Goal: Task Accomplishment & Management: Manage account settings

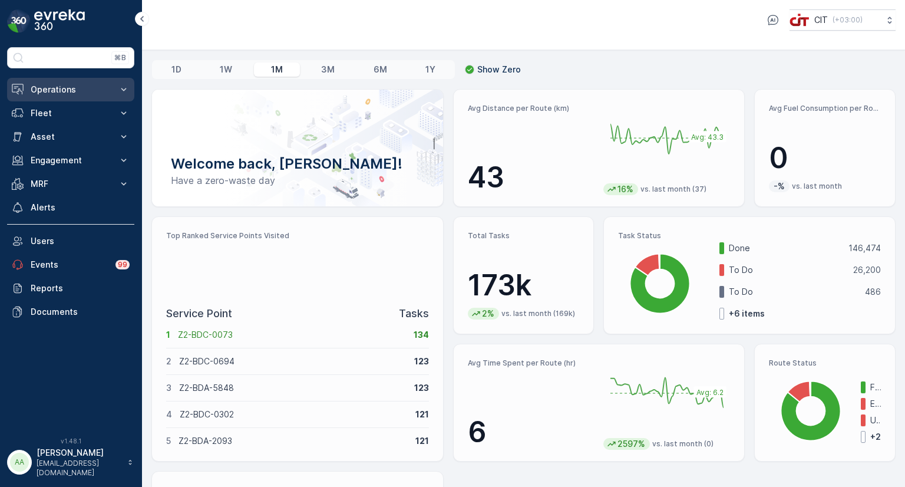
click at [43, 90] on p "Operations" at bounding box center [71, 90] width 80 height 12
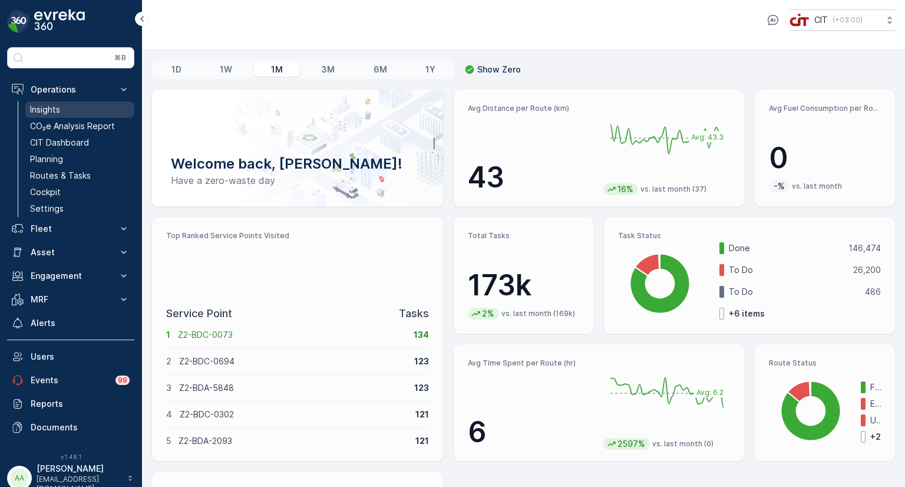
click at [48, 109] on p "Insights" at bounding box center [45, 110] width 30 height 12
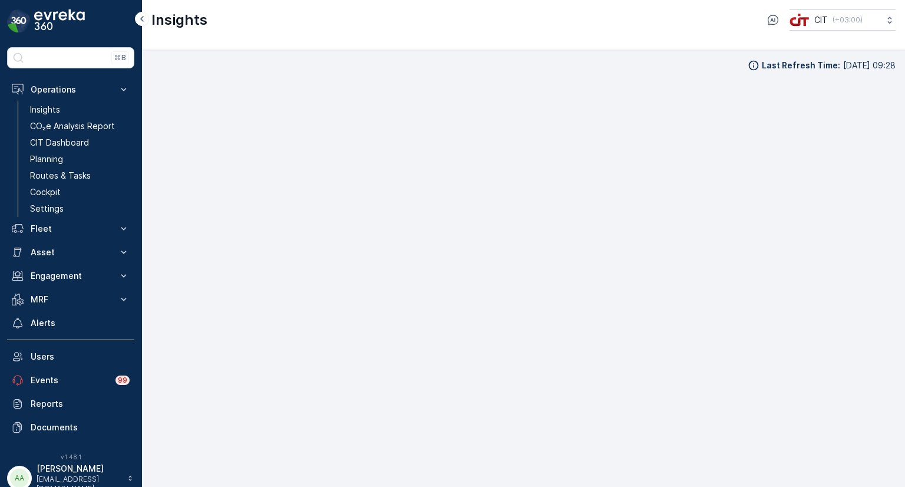
scroll to position [9, 0]
click at [64, 226] on p "Fleet" at bounding box center [71, 229] width 80 height 12
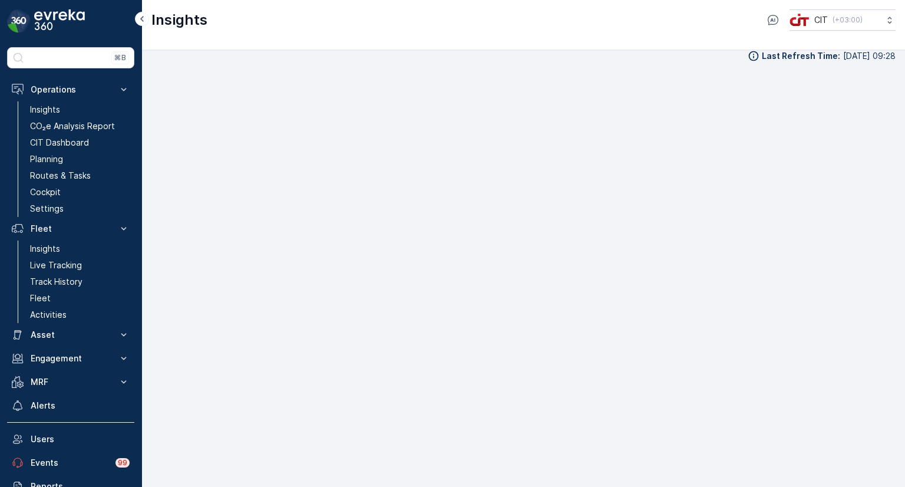
scroll to position [12, 0]
click at [73, 125] on p "CO₂e Analysis Report" at bounding box center [72, 126] width 85 height 12
click at [55, 158] on p "Planning" at bounding box center [46, 159] width 33 height 12
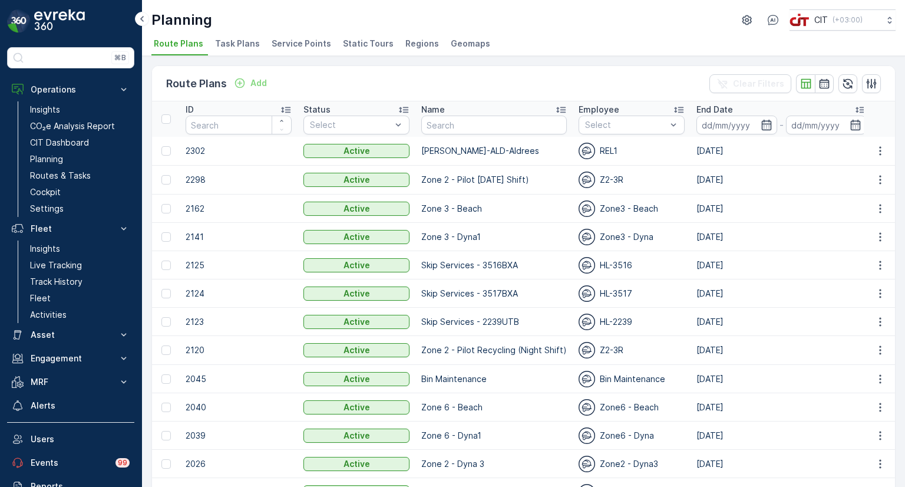
click at [344, 45] on span "Static Tours" at bounding box center [368, 44] width 51 height 12
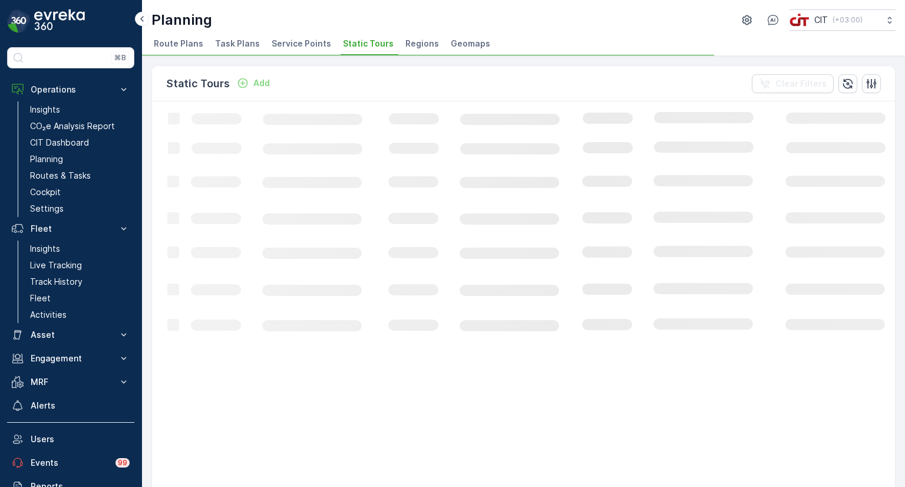
click at [285, 47] on span "Service Points" at bounding box center [302, 44] width 60 height 12
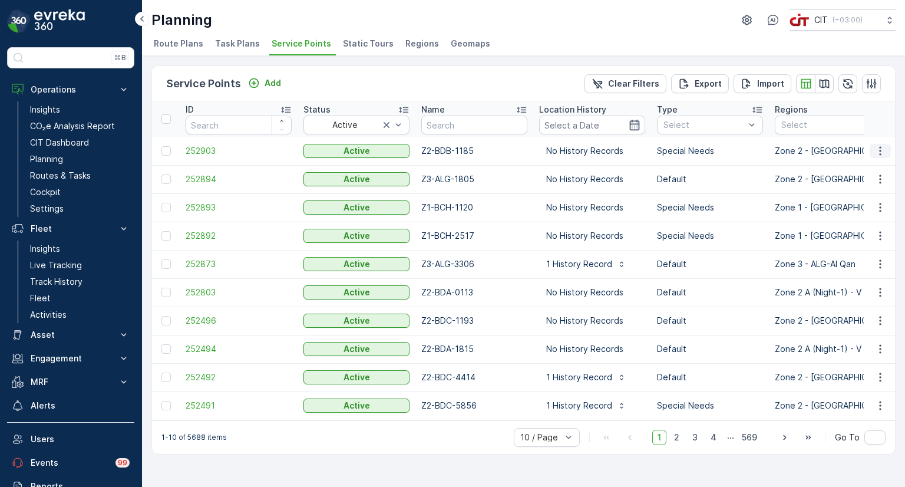
click at [881, 152] on icon "button" at bounding box center [880, 151] width 12 height 12
click at [844, 182] on span "Edit Service Point" at bounding box center [846, 185] width 71 height 12
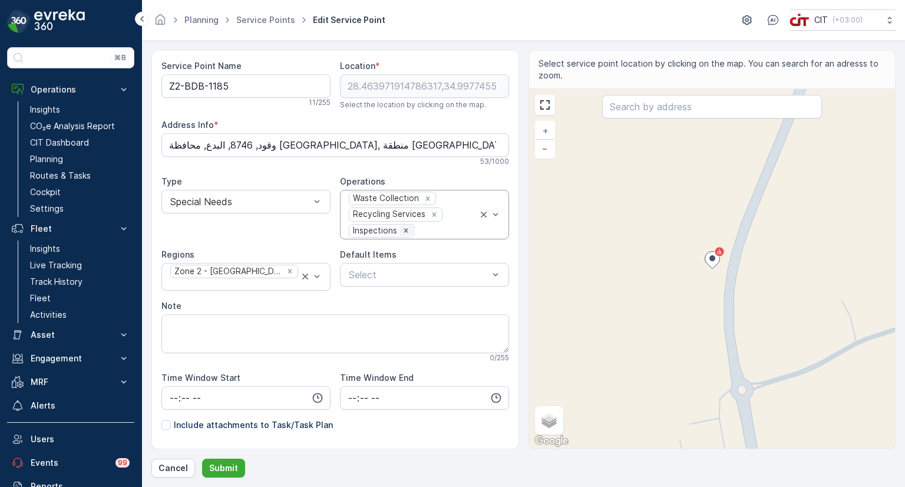
click at [404, 229] on icon "Remove Inspections" at bounding box center [406, 231] width 4 height 4
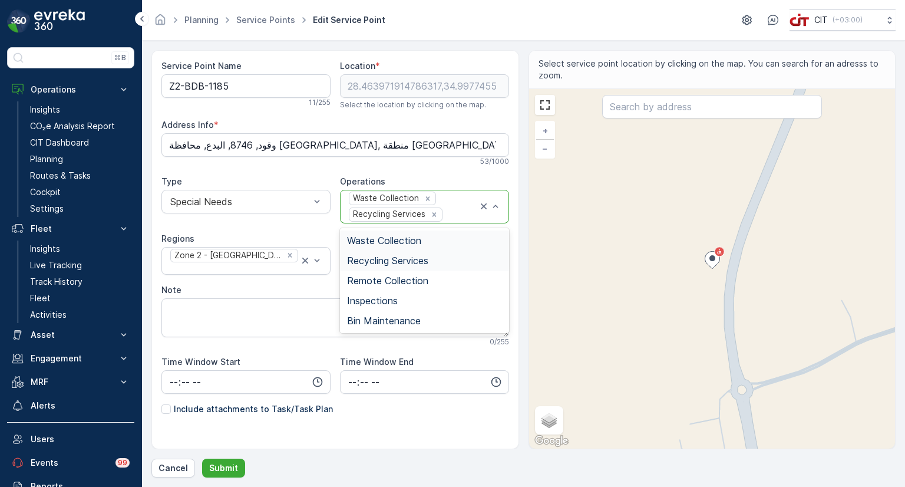
click at [452, 206] on div "Waste Collection Recycling Services" at bounding box center [413, 206] width 130 height 32
click at [377, 319] on span "Bin Maintenance" at bounding box center [384, 320] width 74 height 11
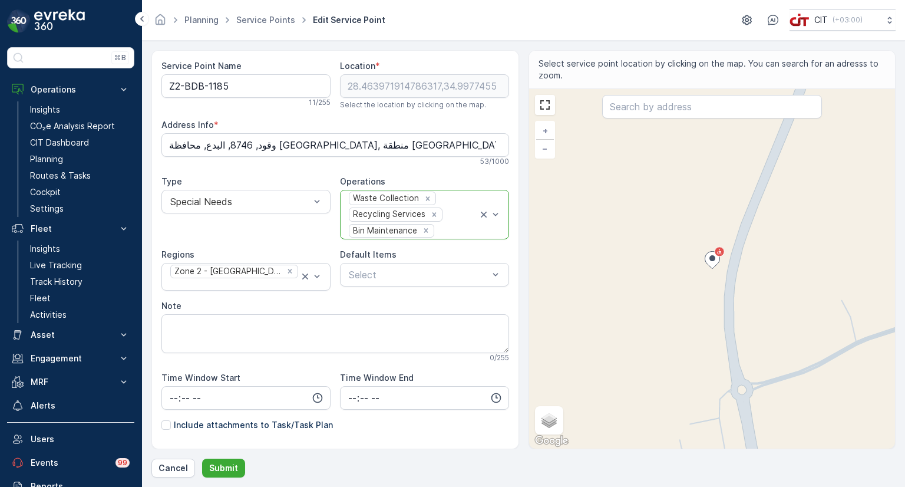
click at [452, 217] on div "Waste Collection Recycling Services Bin Maintenance" at bounding box center [413, 214] width 130 height 48
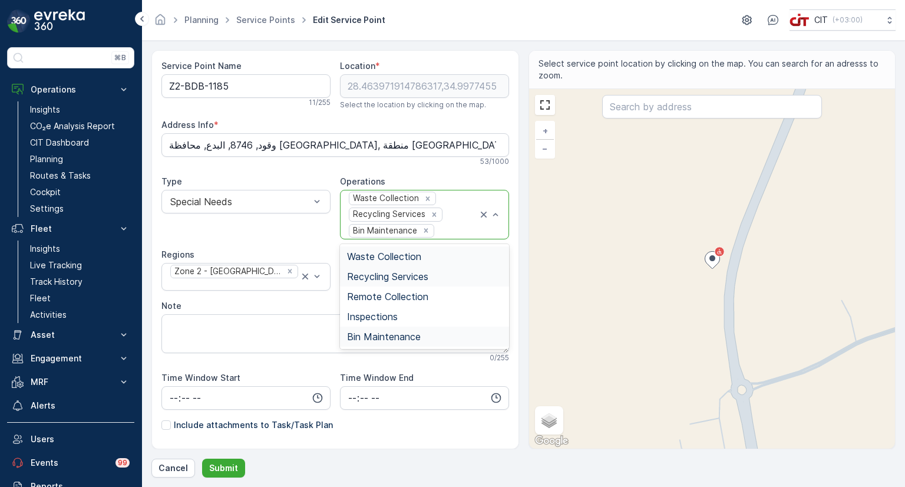
click at [392, 275] on span "Recycling Services" at bounding box center [387, 276] width 81 height 11
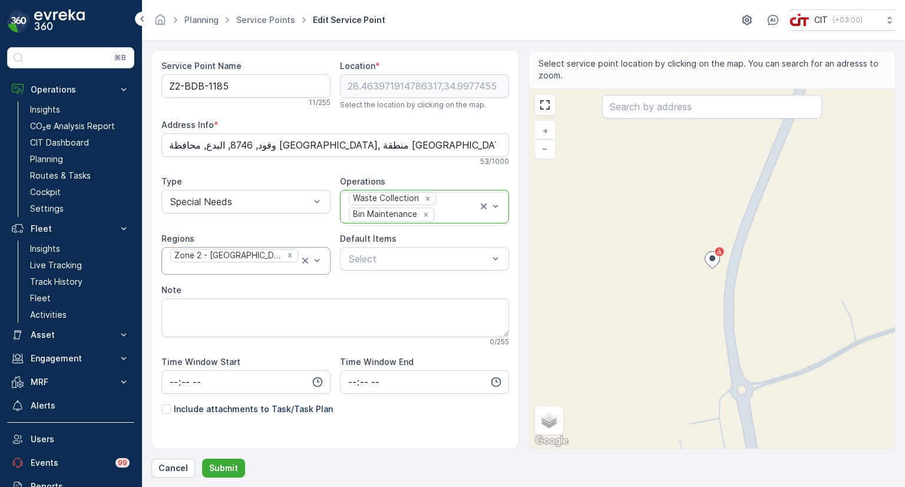
click at [172, 263] on input "text" at bounding box center [170, 268] width 3 height 11
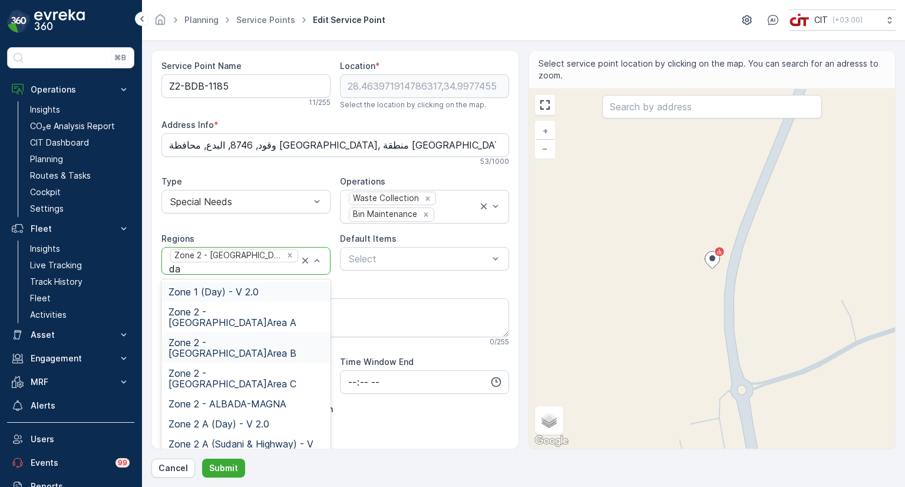
type input "day"
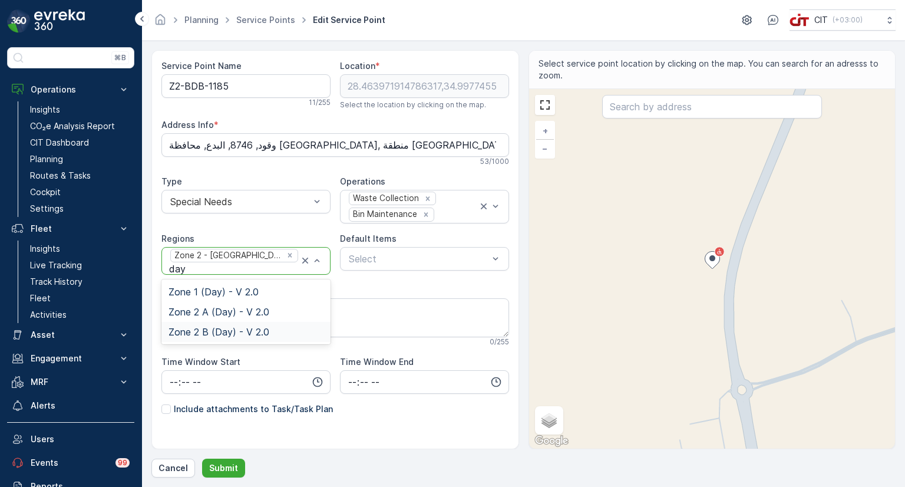
click at [247, 328] on span "Zone 2 B (Day) - V 2.0" at bounding box center [219, 331] width 101 height 11
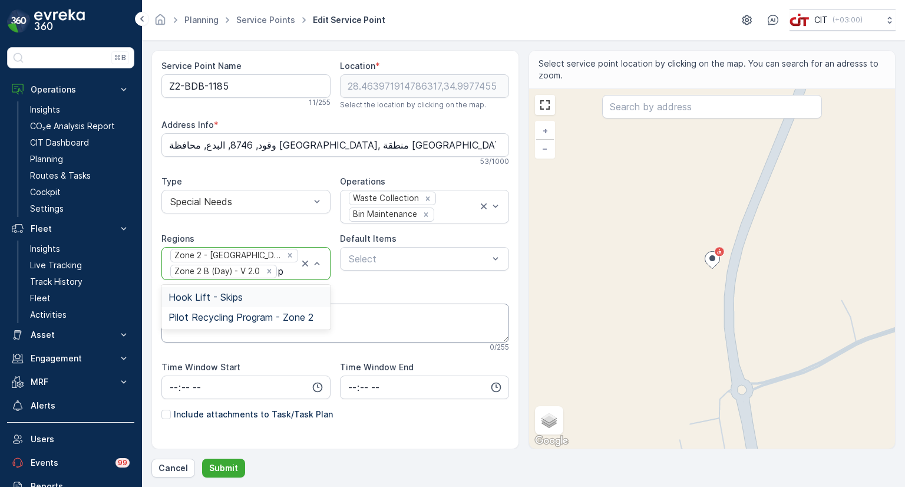
type input "pi"
click at [270, 298] on span "Pilot Recycling Program - Zone 2" at bounding box center [241, 297] width 145 height 11
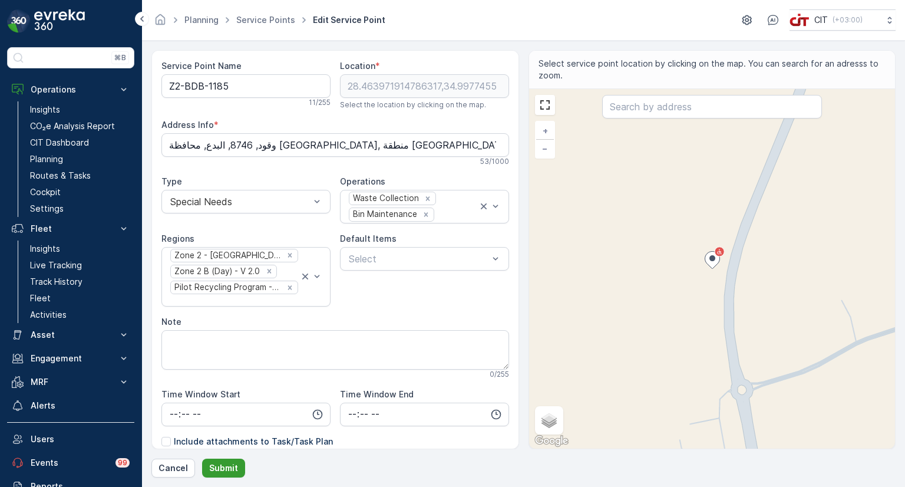
click at [224, 463] on p "Submit" at bounding box center [223, 468] width 29 height 12
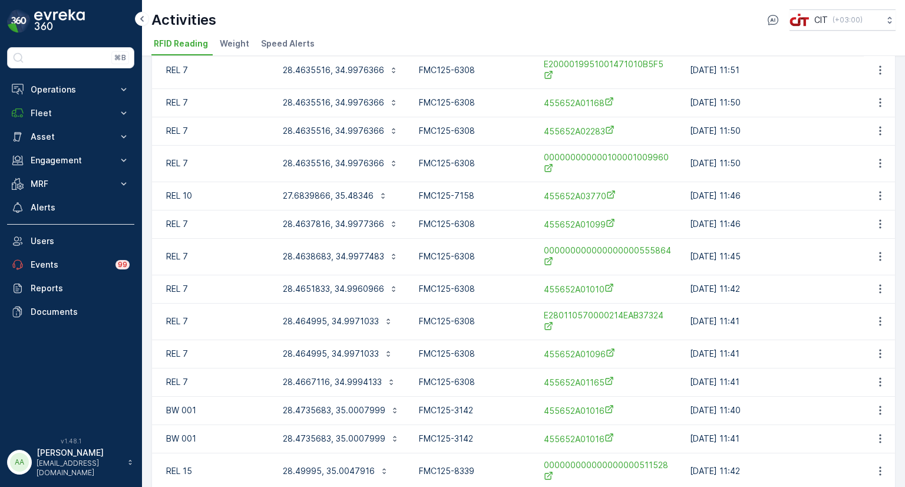
scroll to position [412, 0]
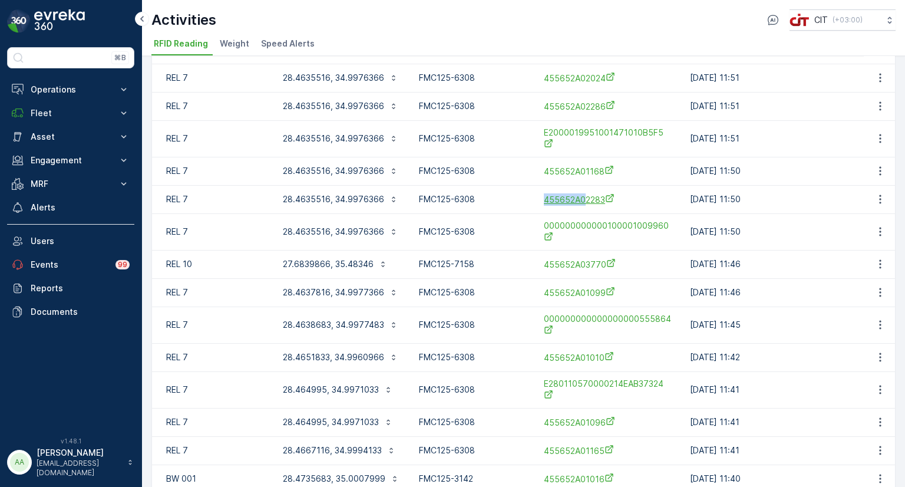
drag, startPoint x: 541, startPoint y: 202, endPoint x: 582, endPoint y: 202, distance: 41.2
click at [582, 202] on div "455652A02283" at bounding box center [607, 199] width 141 height 19
copy span "455652A0"
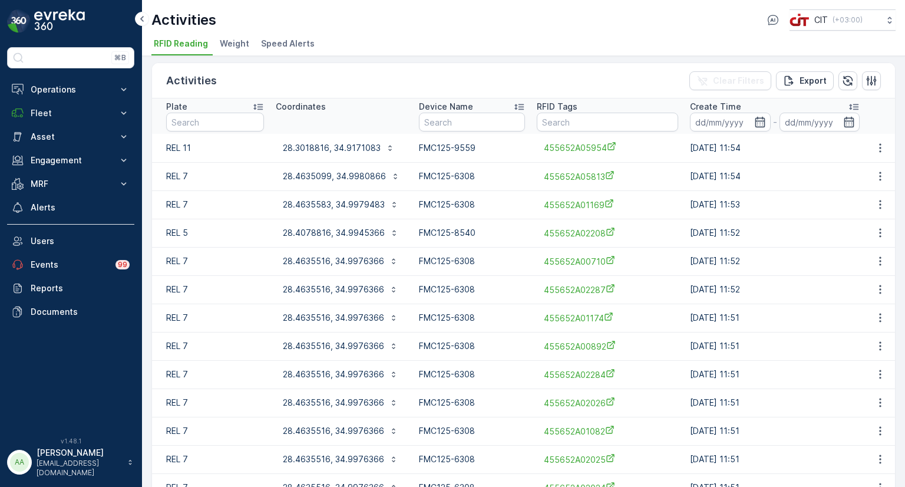
scroll to position [0, 0]
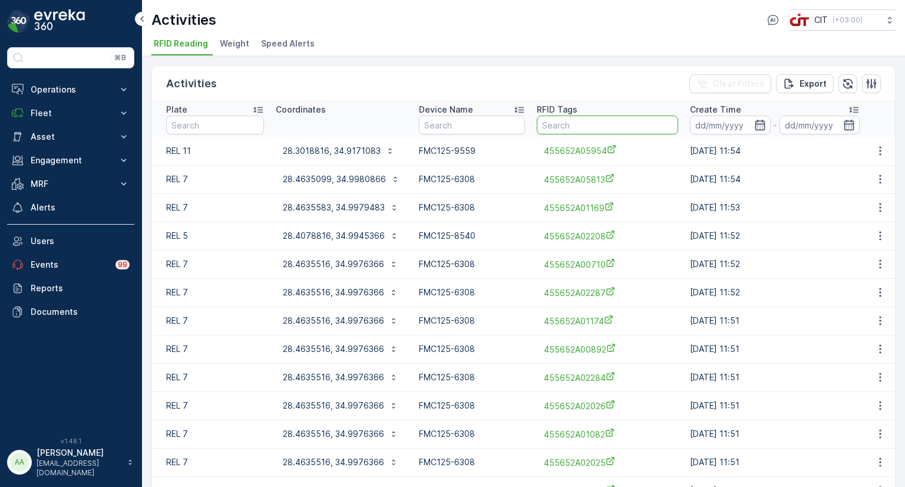
click at [562, 127] on input "text" at bounding box center [607, 124] width 141 height 19
paste input "455652A0"
type input "455652A0"
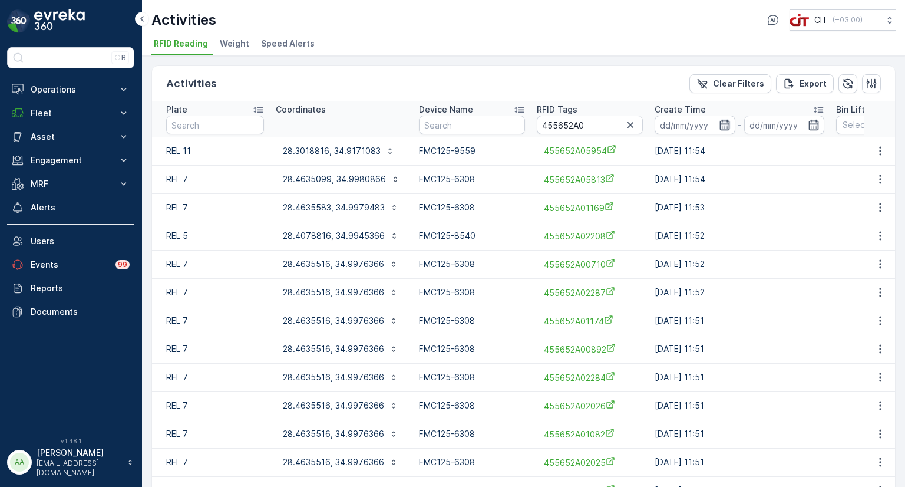
click at [726, 121] on icon "button" at bounding box center [724, 125] width 10 height 11
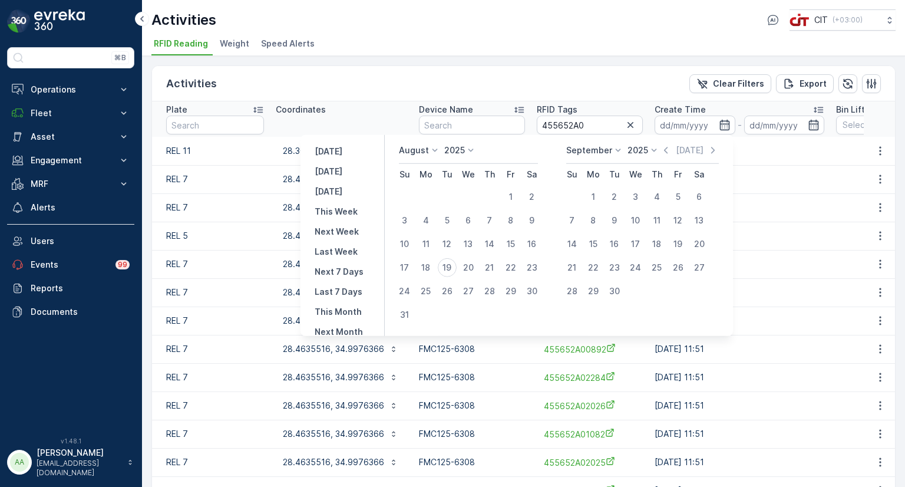
click at [437, 149] on icon at bounding box center [435, 150] width 12 height 12
click at [430, 252] on div "June" at bounding box center [415, 249] width 29 height 16
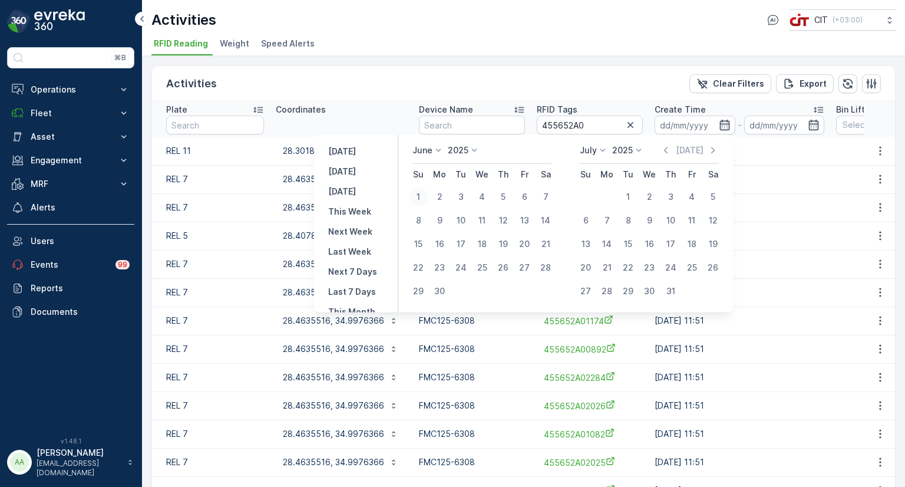
click at [422, 198] on div "1" at bounding box center [418, 196] width 19 height 19
type input "01.06.2025"
click at [589, 150] on p "July" at bounding box center [588, 150] width 17 height 12
click at [597, 219] on span "August" at bounding box center [601, 223] width 28 height 12
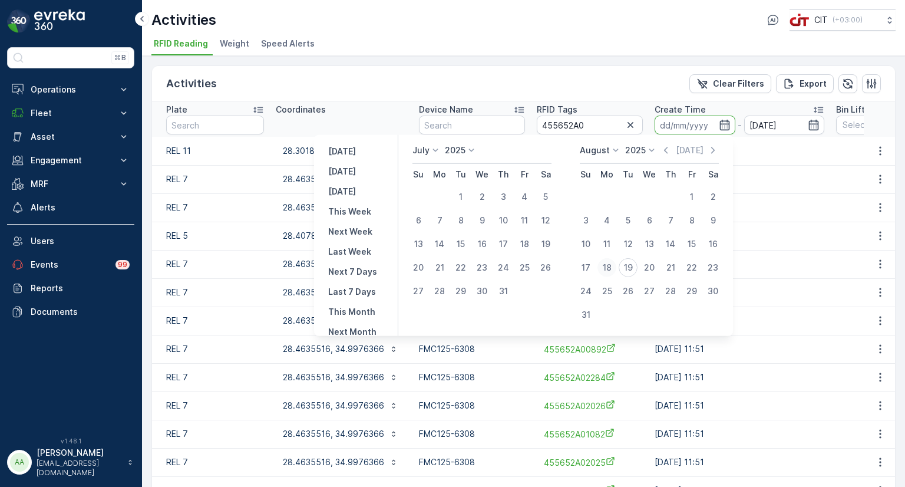
click at [610, 267] on div "18" at bounding box center [606, 267] width 19 height 19
type input "[DATE]"
click at [674, 121] on input "[DATE]" at bounding box center [695, 124] width 81 height 19
type input "[DATE]"
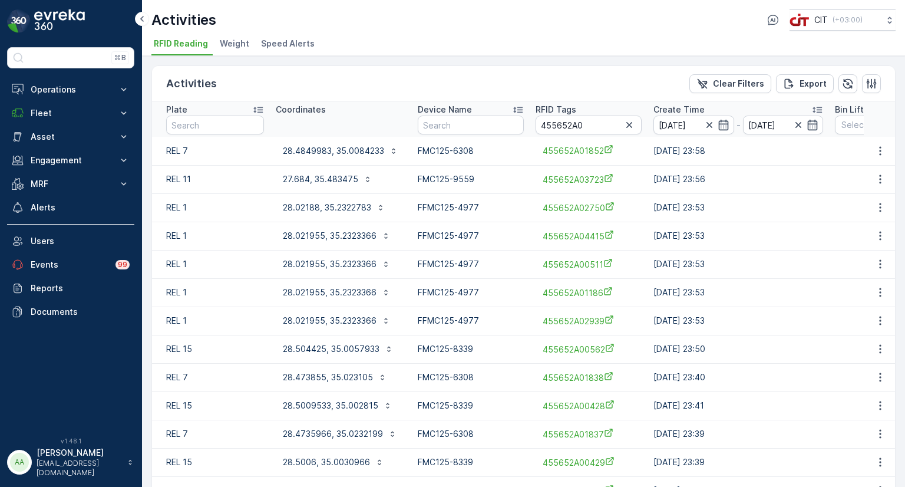
click at [671, 121] on input "[DATE]" at bounding box center [693, 124] width 81 height 19
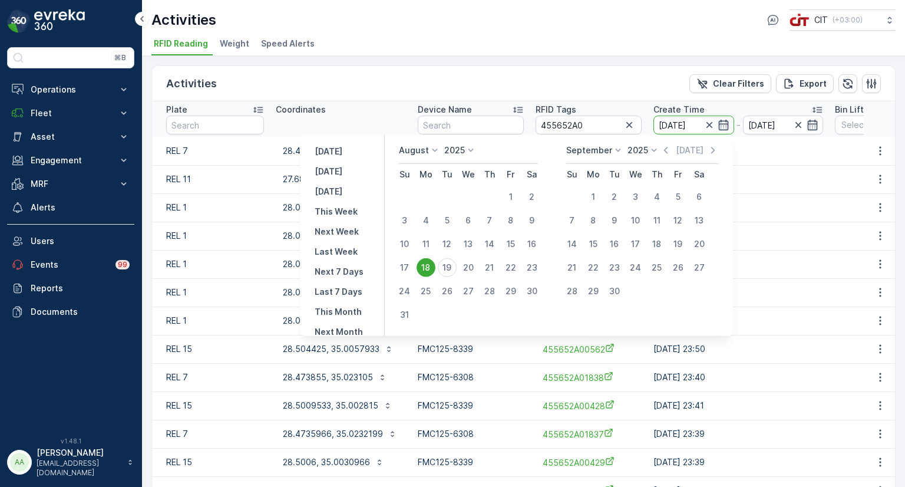
click at [434, 154] on div "August" at bounding box center [420, 150] width 42 height 12
click at [425, 239] on span "June" at bounding box center [415, 245] width 19 height 12
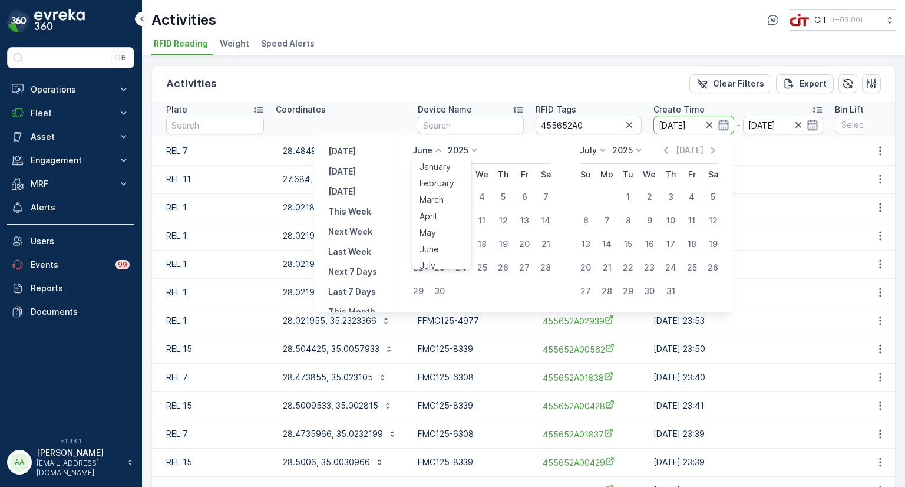
click at [426, 152] on p "June" at bounding box center [422, 150] width 20 height 12
click at [431, 229] on span "May" at bounding box center [427, 228] width 16 height 12
click at [417, 153] on p "May" at bounding box center [420, 150] width 17 height 12
click at [436, 246] on span "June" at bounding box center [428, 245] width 19 height 12
click at [417, 194] on div "1" at bounding box center [418, 196] width 19 height 19
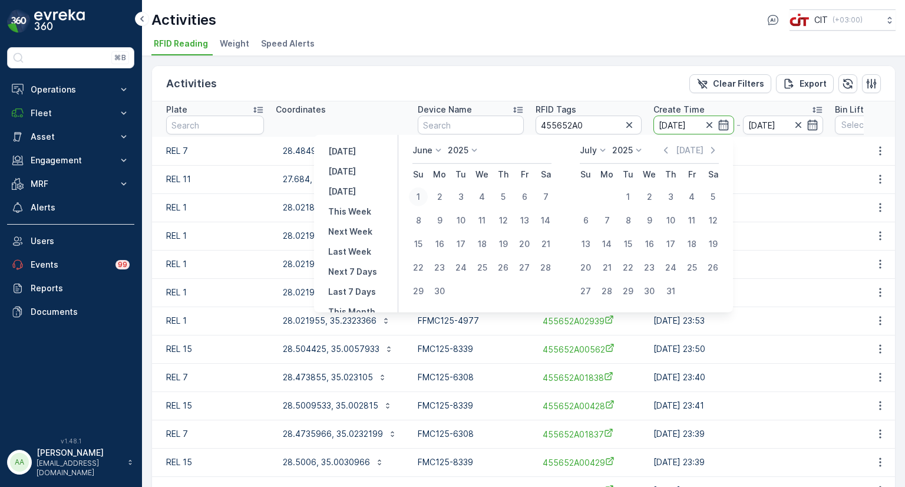
type input "01.06.2025"
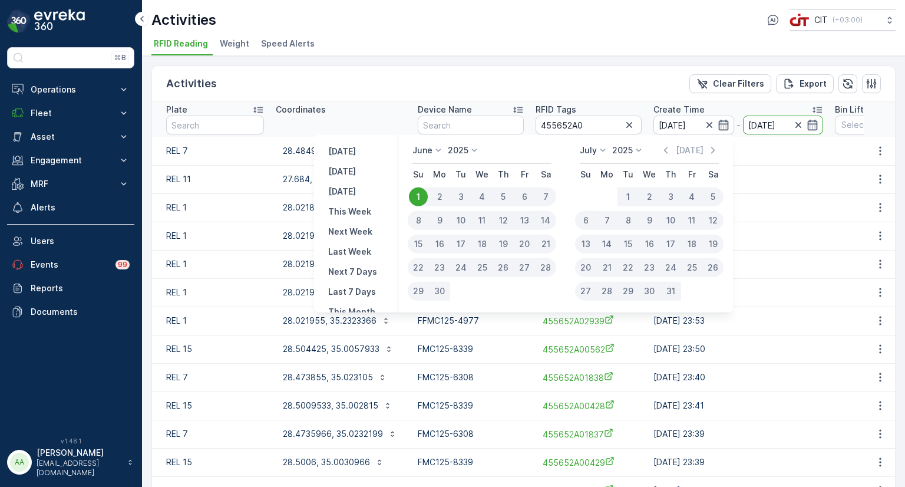
click at [798, 239] on td "18.08.2025 23:53" at bounding box center [738, 236] width 181 height 28
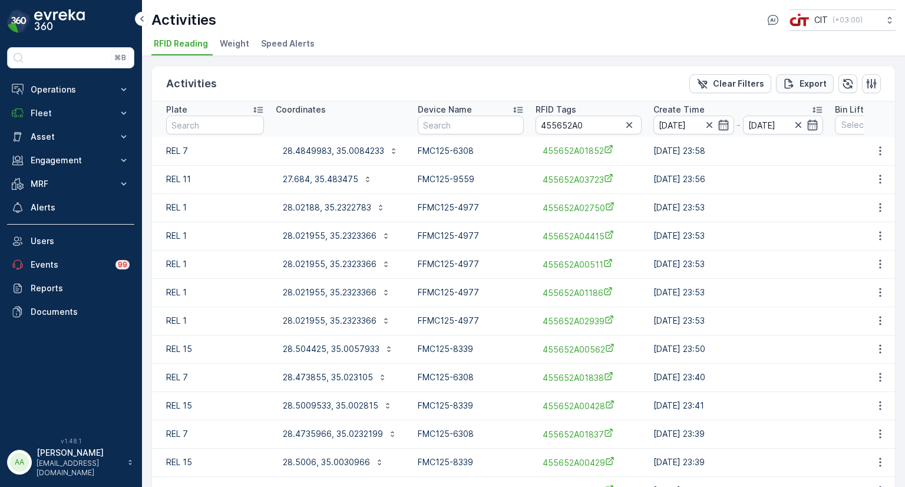
click at [811, 84] on p "Export" at bounding box center [813, 84] width 27 height 12
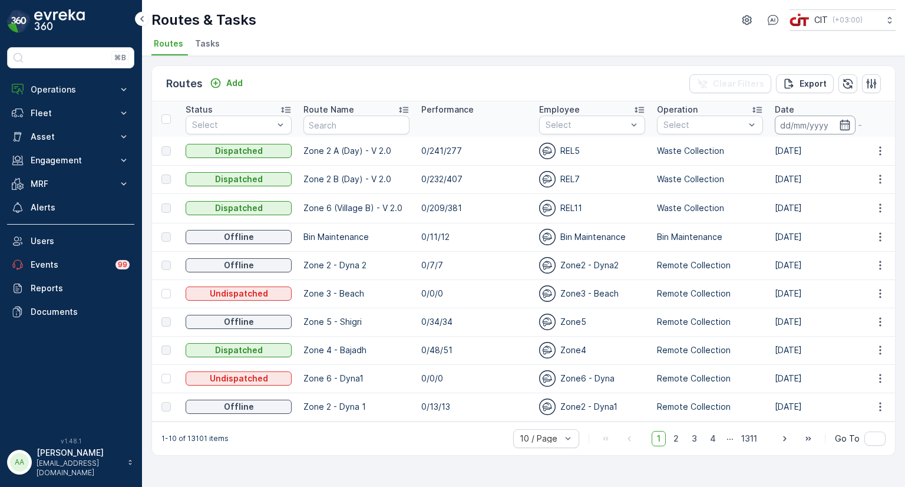
click at [794, 128] on input at bounding box center [815, 124] width 81 height 19
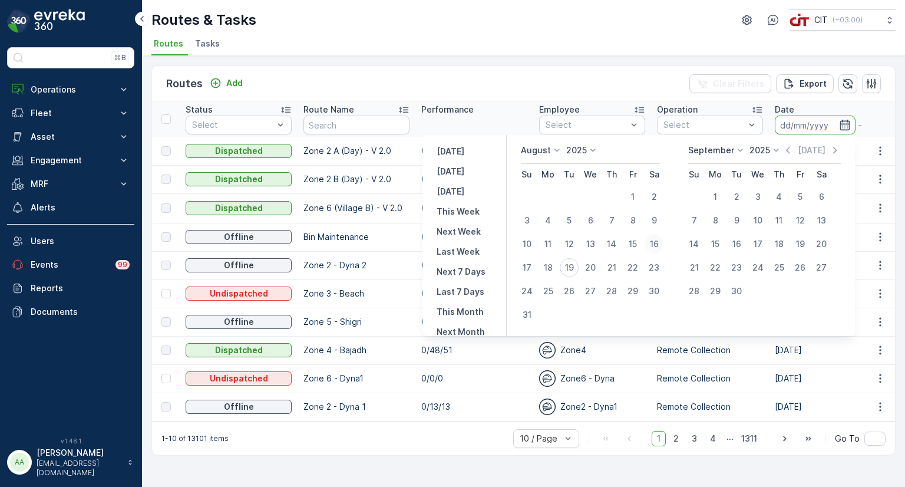
click at [663, 243] on div "16" at bounding box center [654, 243] width 19 height 19
type input "[DATE]"
click at [630, 64] on div "Routes Add Clear Filters Export Status Select Route Name Performance Employee S…" at bounding box center [523, 271] width 763 height 431
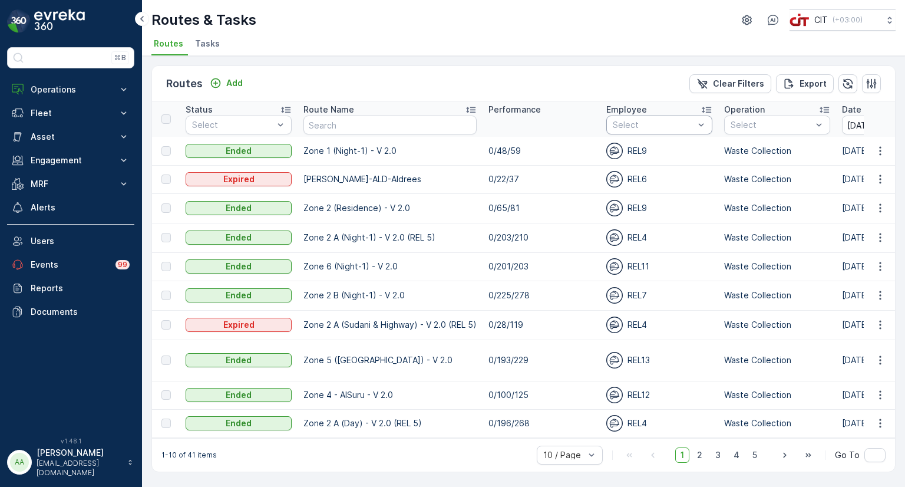
click at [665, 123] on div at bounding box center [654, 124] width 84 height 9
type input "rel9"
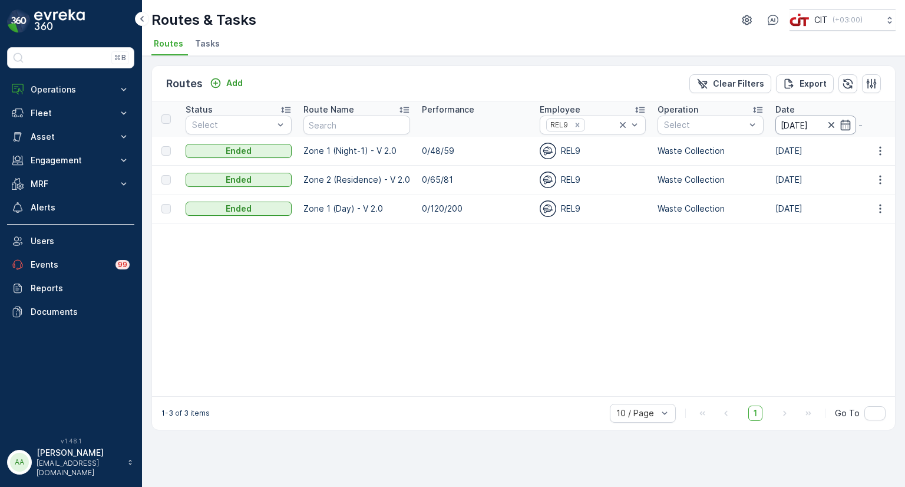
click at [785, 123] on input "[DATE]" at bounding box center [815, 124] width 81 height 19
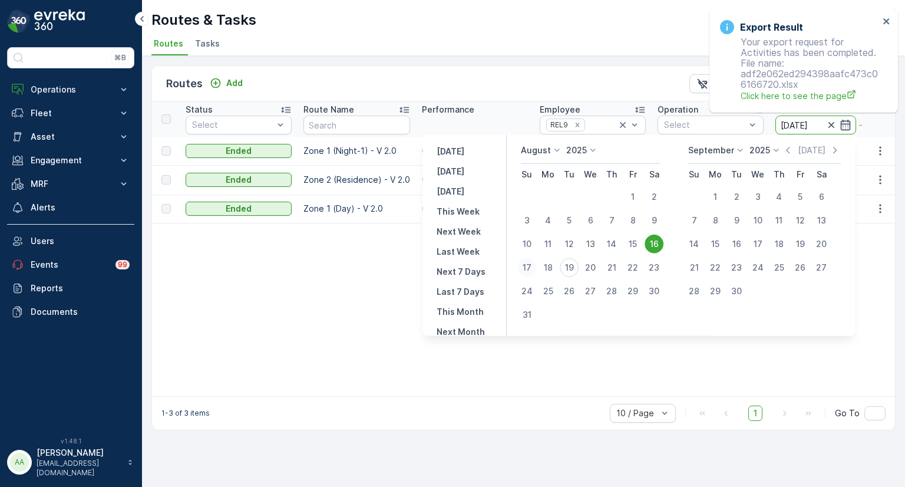
click at [536, 265] on div "17" at bounding box center [526, 267] width 19 height 19
type input "[DATE]"
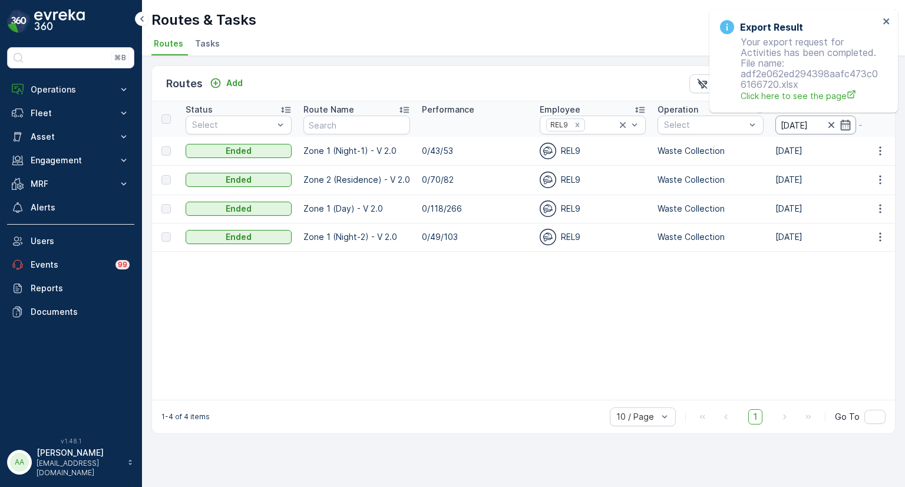
click at [795, 123] on input "[DATE]" at bounding box center [815, 124] width 81 height 19
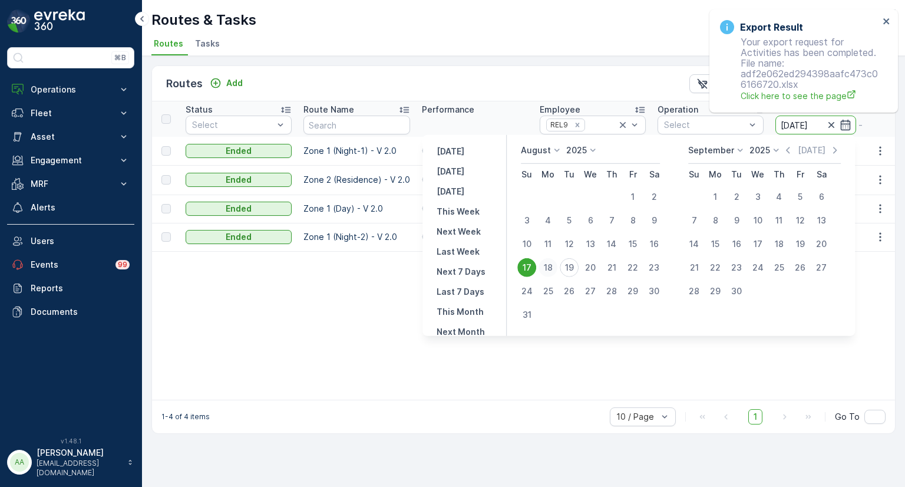
click at [553, 265] on div "18" at bounding box center [548, 267] width 19 height 19
type input "[DATE]"
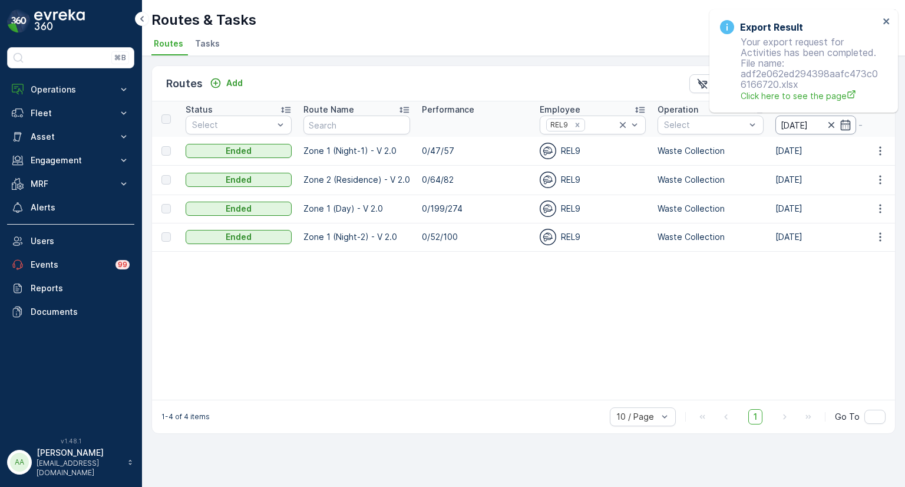
click at [788, 125] on input "[DATE]" at bounding box center [815, 124] width 81 height 19
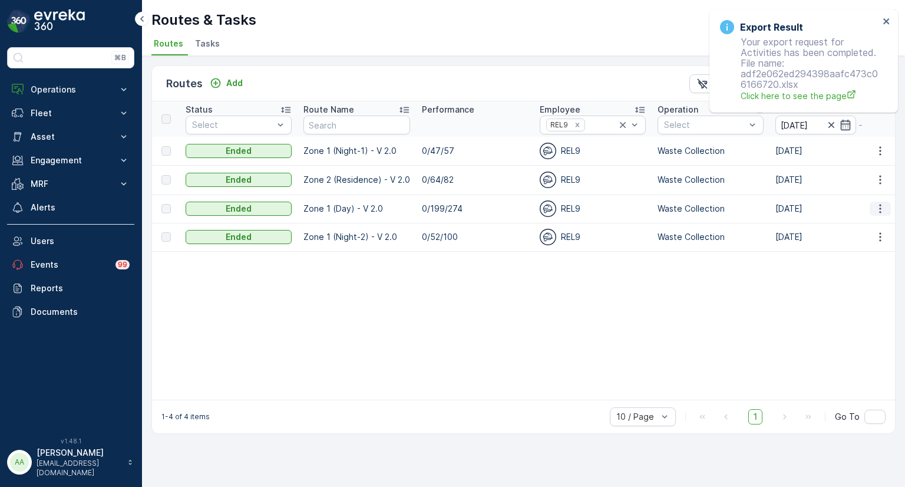
click at [880, 207] on icon "button" at bounding box center [880, 208] width 2 height 9
click at [852, 225] on span "See More Details" at bounding box center [852, 226] width 68 height 12
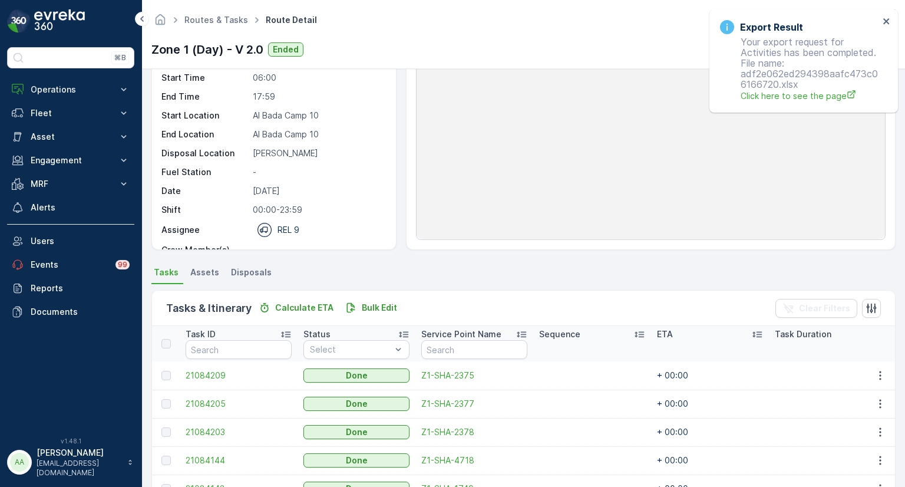
scroll to position [118, 0]
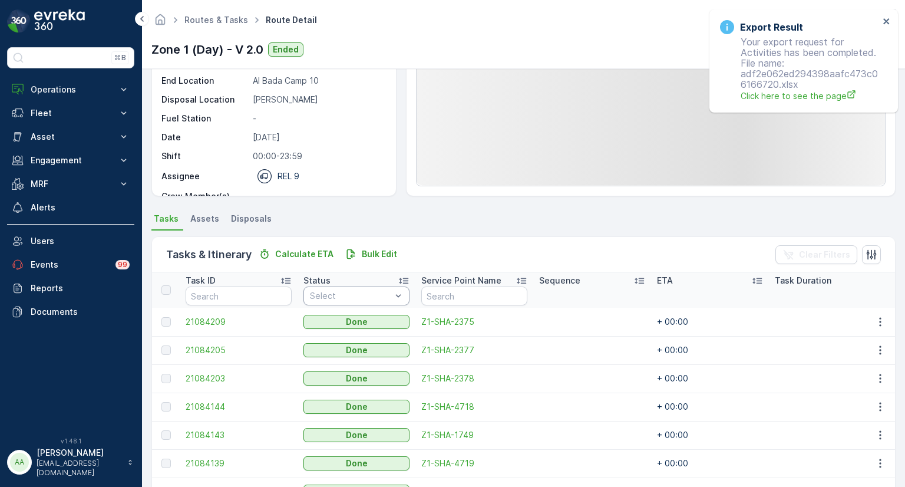
click at [336, 295] on div at bounding box center [351, 295] width 84 height 9
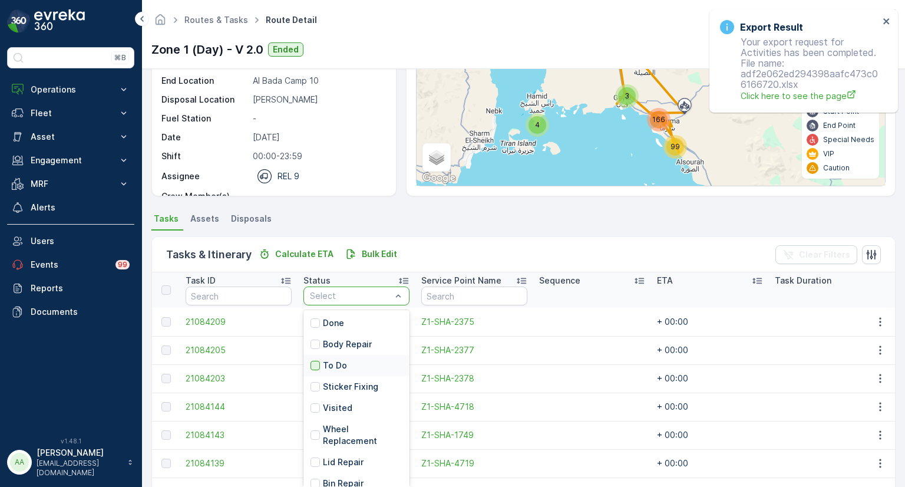
click at [316, 364] on div at bounding box center [314, 365] width 9 height 9
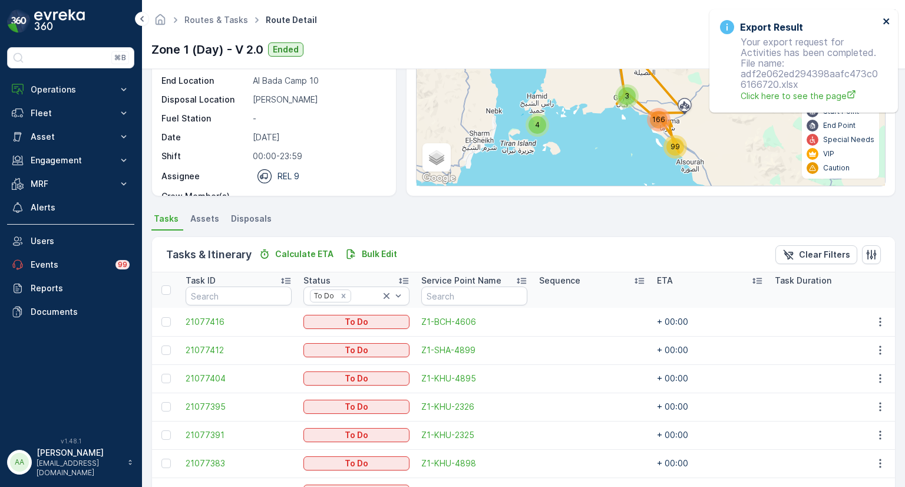
click at [888, 22] on icon "close" at bounding box center [887, 20] width 8 height 9
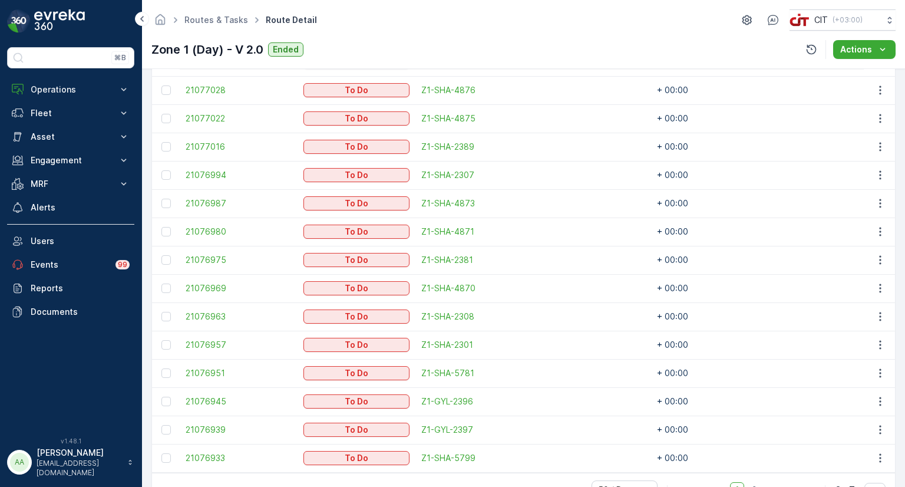
scroll to position [1407, 0]
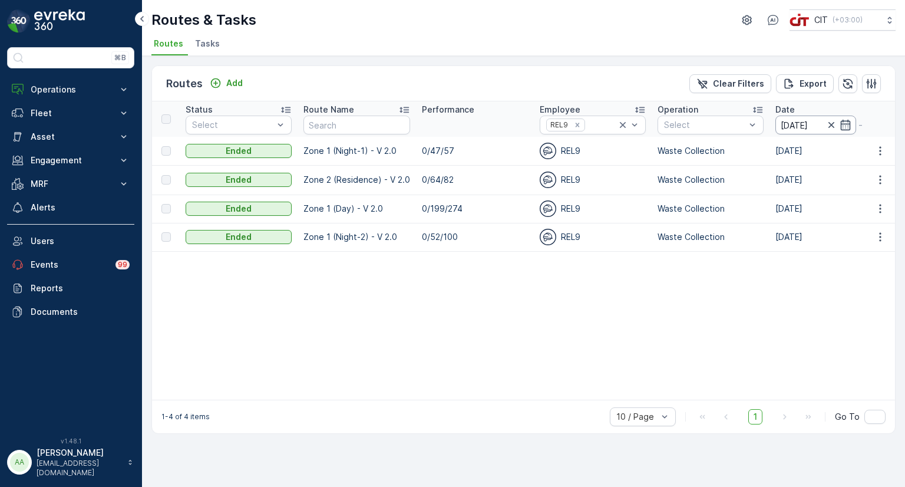
click at [797, 124] on input "[DATE]" at bounding box center [815, 124] width 81 height 19
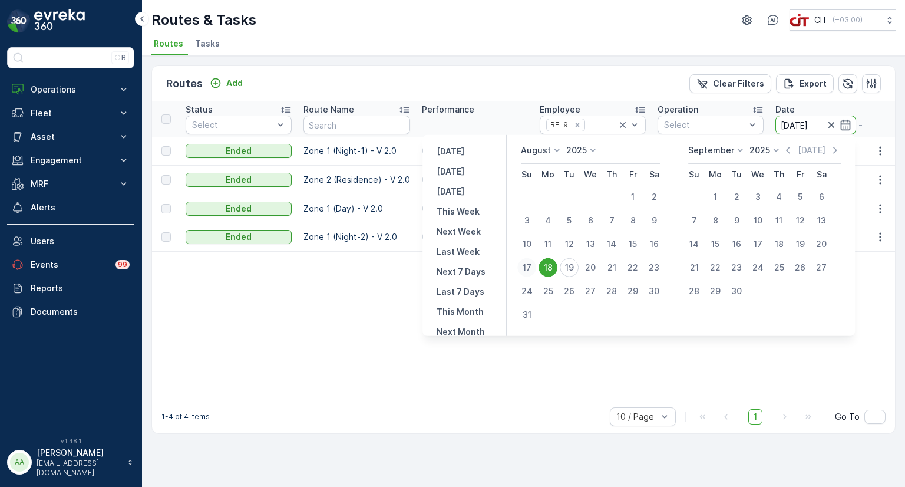
click at [535, 267] on div "17" at bounding box center [526, 267] width 19 height 19
type input "[DATE]"
click at [535, 267] on div "17" at bounding box center [526, 267] width 19 height 19
type input "[DATE]"
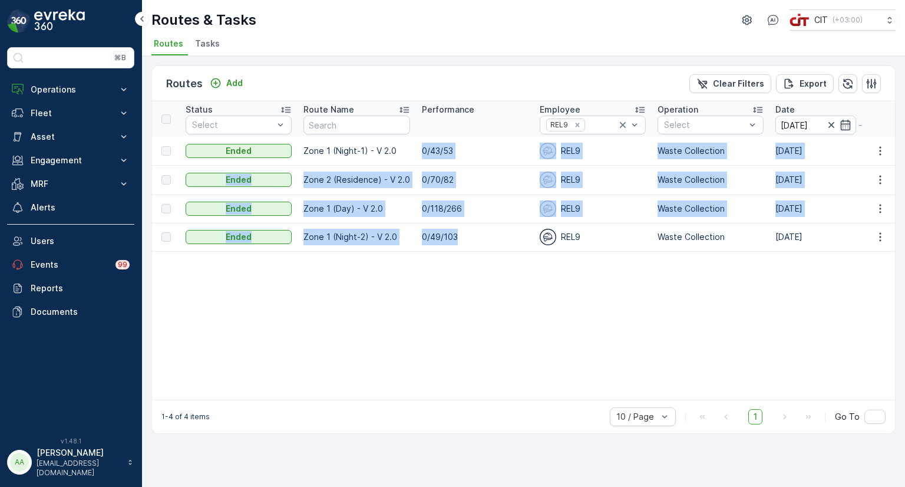
drag, startPoint x: 457, startPoint y: 235, endPoint x: 418, endPoint y: 146, distance: 97.1
drag, startPoint x: 305, startPoint y: 151, endPoint x: 471, endPoint y: 234, distance: 185.5
